Goal: Task Accomplishment & Management: Use online tool/utility

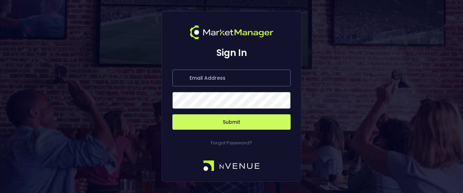
type input "[PERSON_NAME][EMAIL_ADDRESS][DOMAIN_NAME]"
click at [218, 122] on button "Submit" at bounding box center [232, 121] width 118 height 15
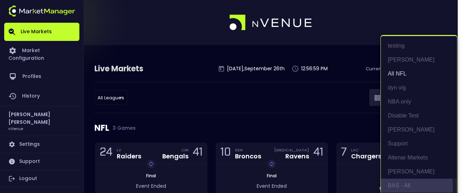
click at [398, 187] on li "BAS - All" at bounding box center [419, 186] width 76 height 14
type input "0d810fa5-e353-4d9c-b11d-31f095cae871"
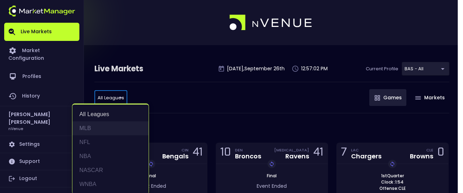
click at [105, 125] on li "MLB" at bounding box center [110, 128] width 76 height 14
type input "MLB"
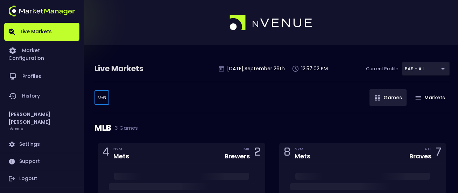
click at [211, 103] on div "MLB MLB ​ Games Markets" at bounding box center [271, 97] width 355 height 31
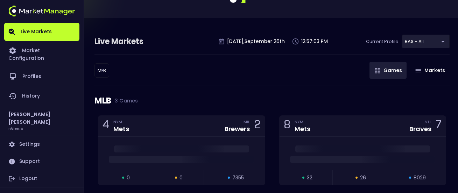
scroll to position [15, 0]
